Goal: Navigation & Orientation: Find specific page/section

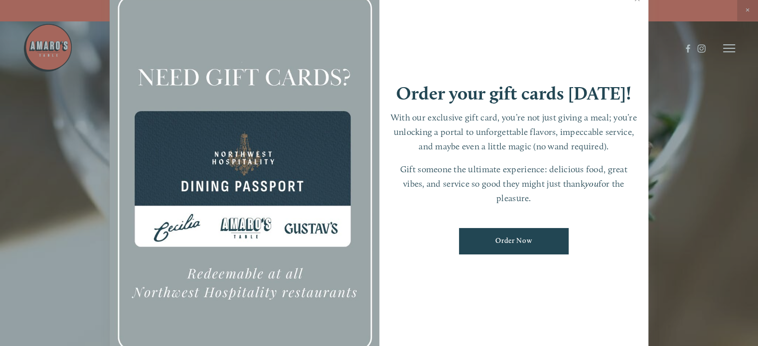
click at [70, 165] on div at bounding box center [379, 173] width 758 height 346
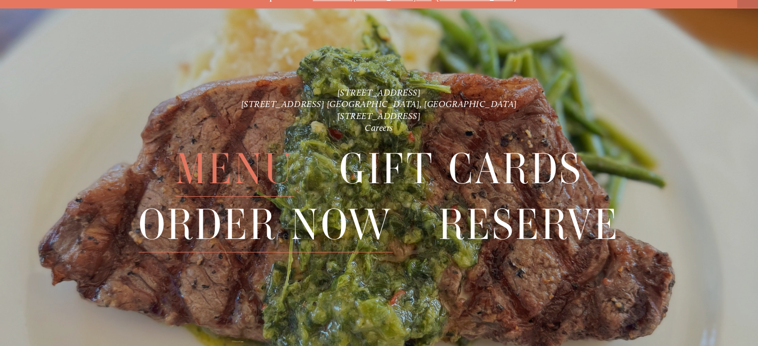
scroll to position [20, 0]
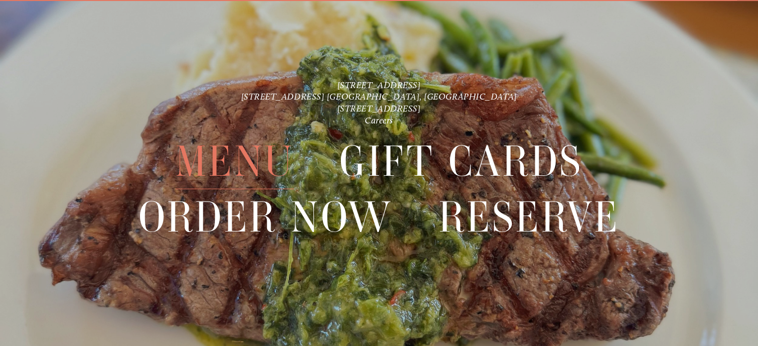
click at [241, 170] on span "Menu" at bounding box center [234, 161] width 119 height 55
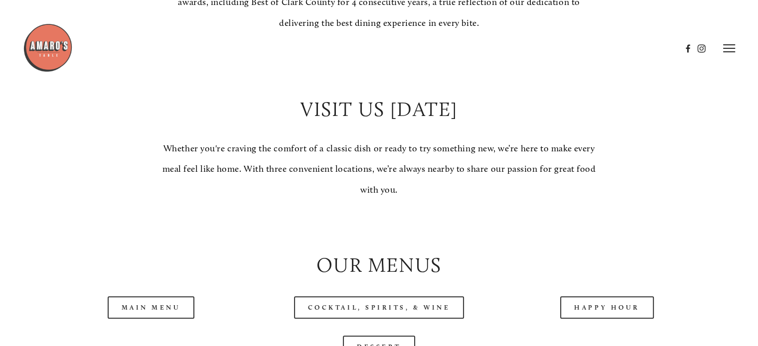
scroll to position [797, 0]
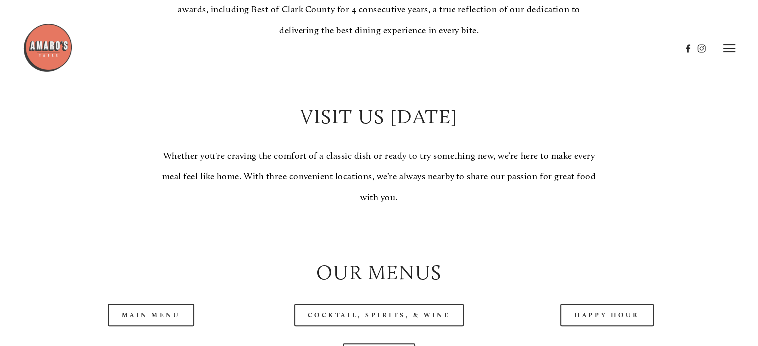
click at [721, 49] on header "Menu Order Now Visit Gallery 0" at bounding box center [379, 48] width 712 height 97
click at [723, 50] on icon at bounding box center [729, 48] width 12 height 9
click at [615, 48] on span "Visit" at bounding box center [613, 48] width 14 height 8
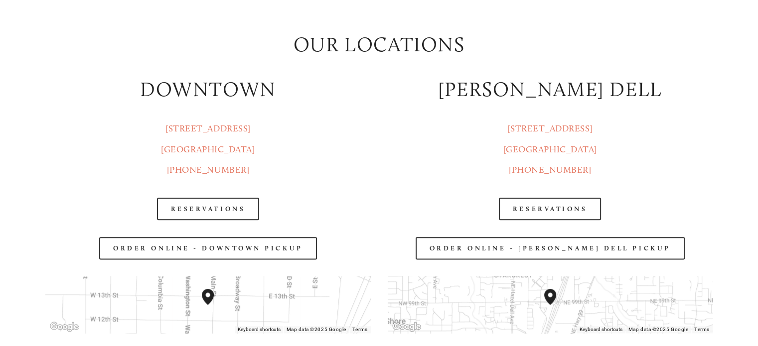
scroll to position [1195, 0]
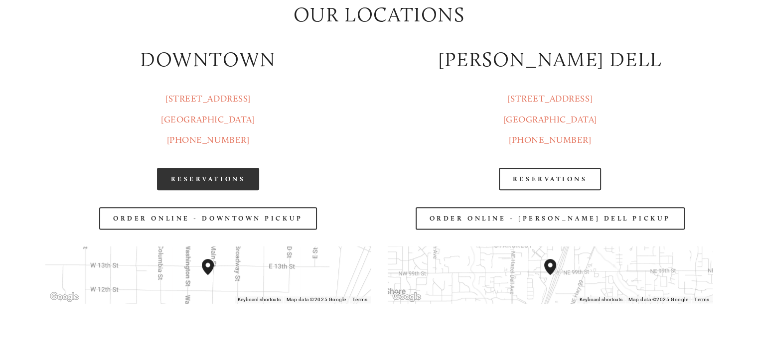
click at [202, 180] on link "Reservations" at bounding box center [208, 179] width 103 height 22
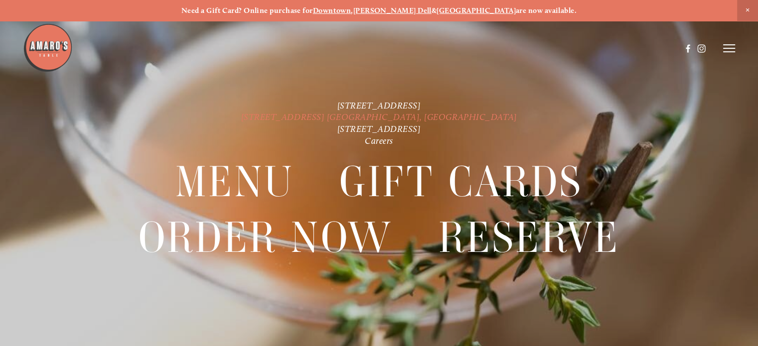
click at [346, 115] on link "[STREET_ADDRESS] [GEOGRAPHIC_DATA], [GEOGRAPHIC_DATA]" at bounding box center [379, 117] width 276 height 11
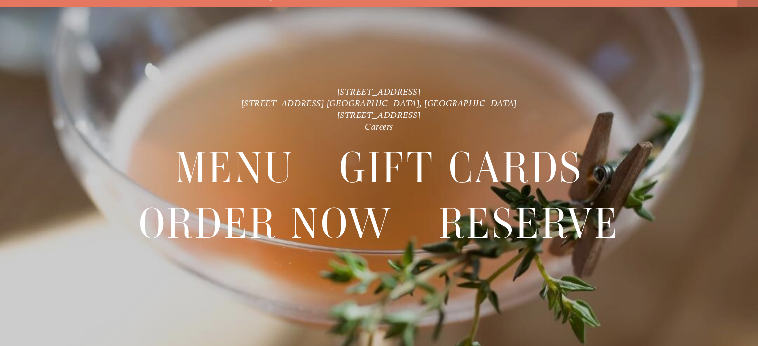
scroll to position [20, 0]
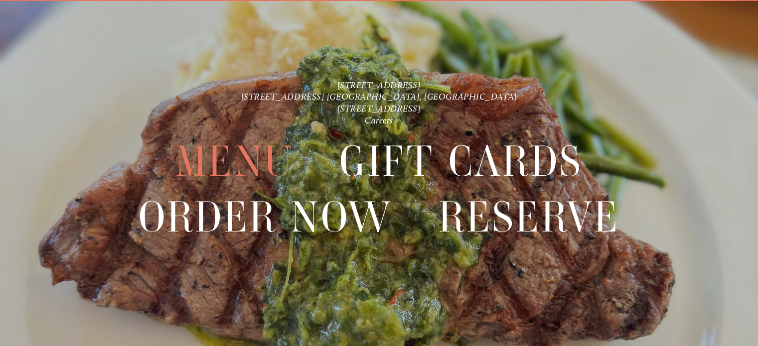
click at [234, 159] on span "Menu" at bounding box center [234, 161] width 119 height 55
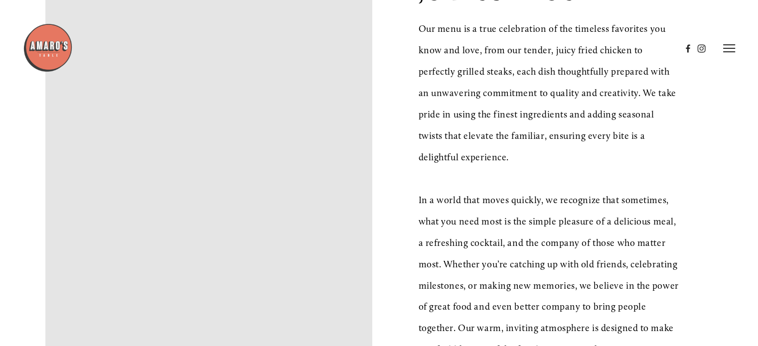
scroll to position [199, 0]
